Goal: Find specific page/section: Find specific page/section

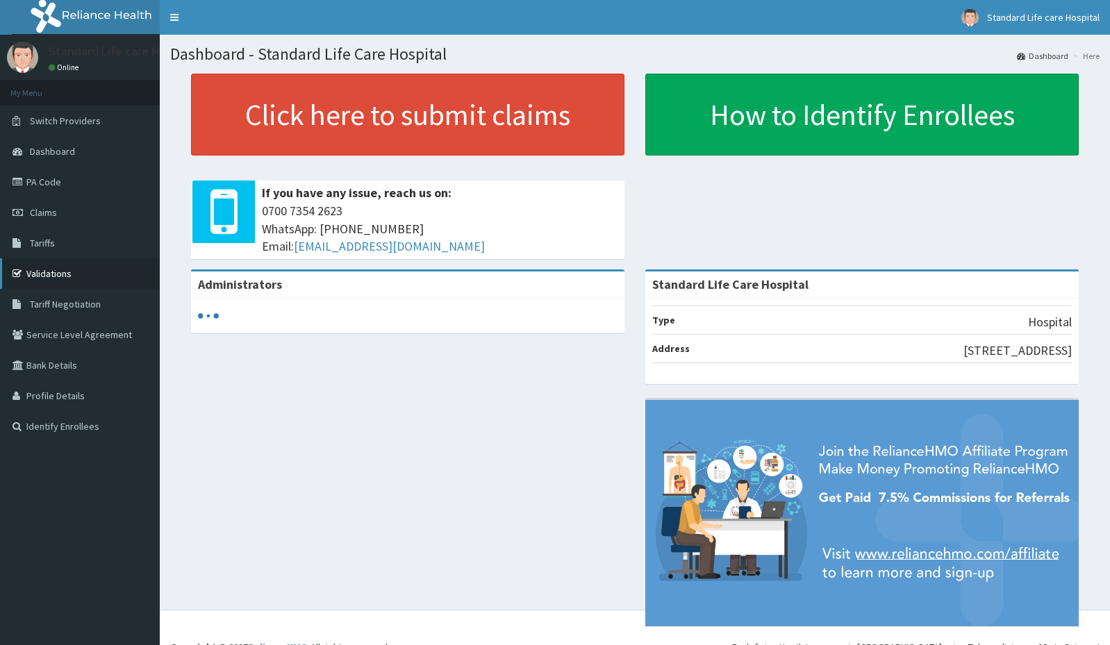
click at [62, 272] on link "Validations" at bounding box center [80, 273] width 160 height 31
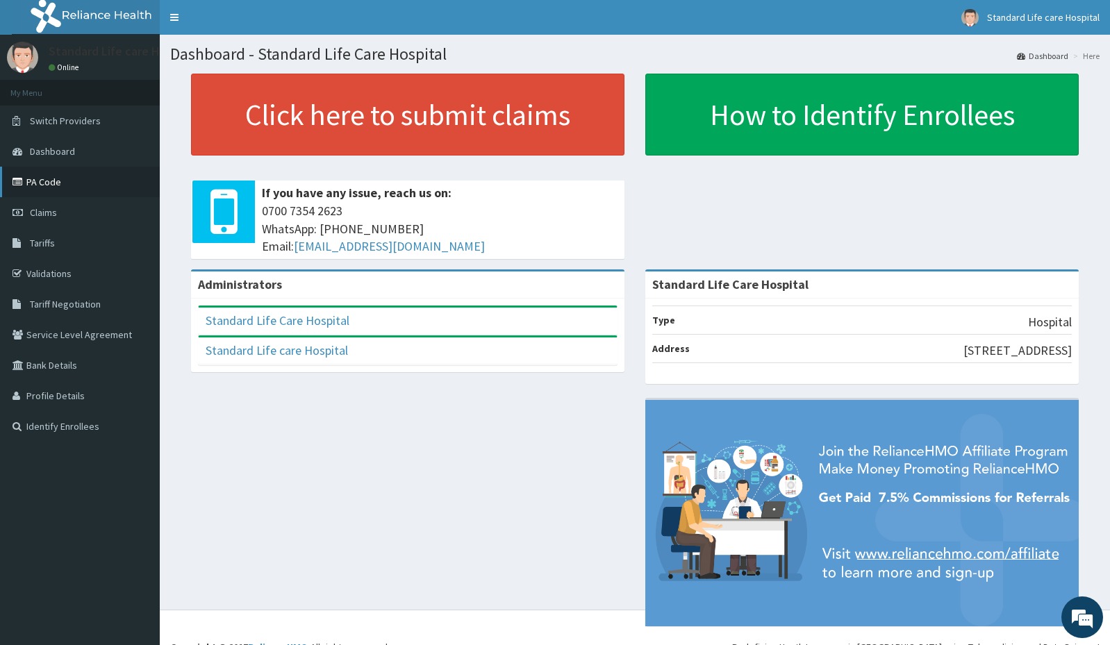
click at [50, 182] on link "PA Code" at bounding box center [80, 182] width 160 height 31
